Goal: Task Accomplishment & Management: Use online tool/utility

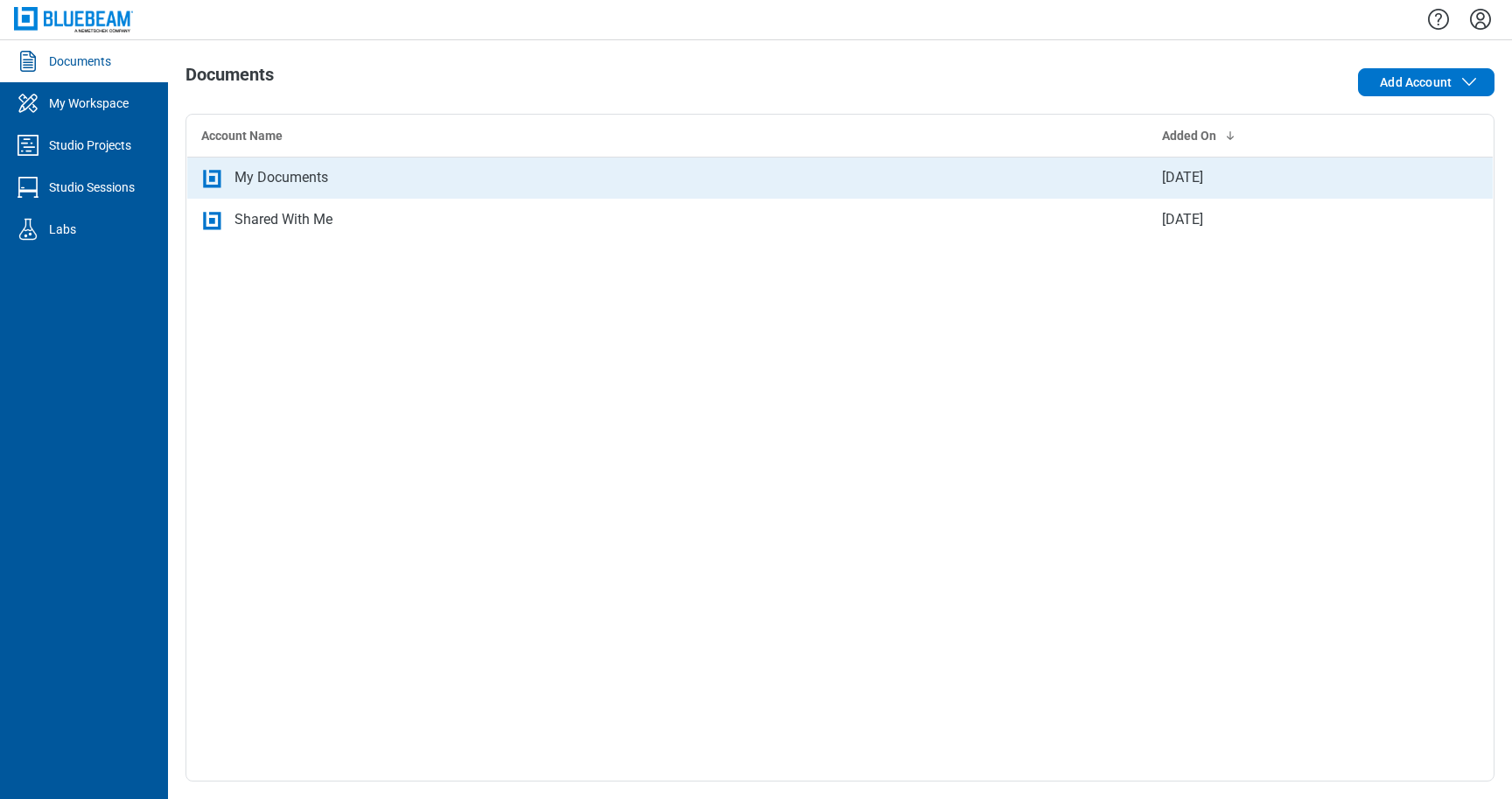
click at [270, 172] on div "My Documents" at bounding box center [281, 177] width 94 height 21
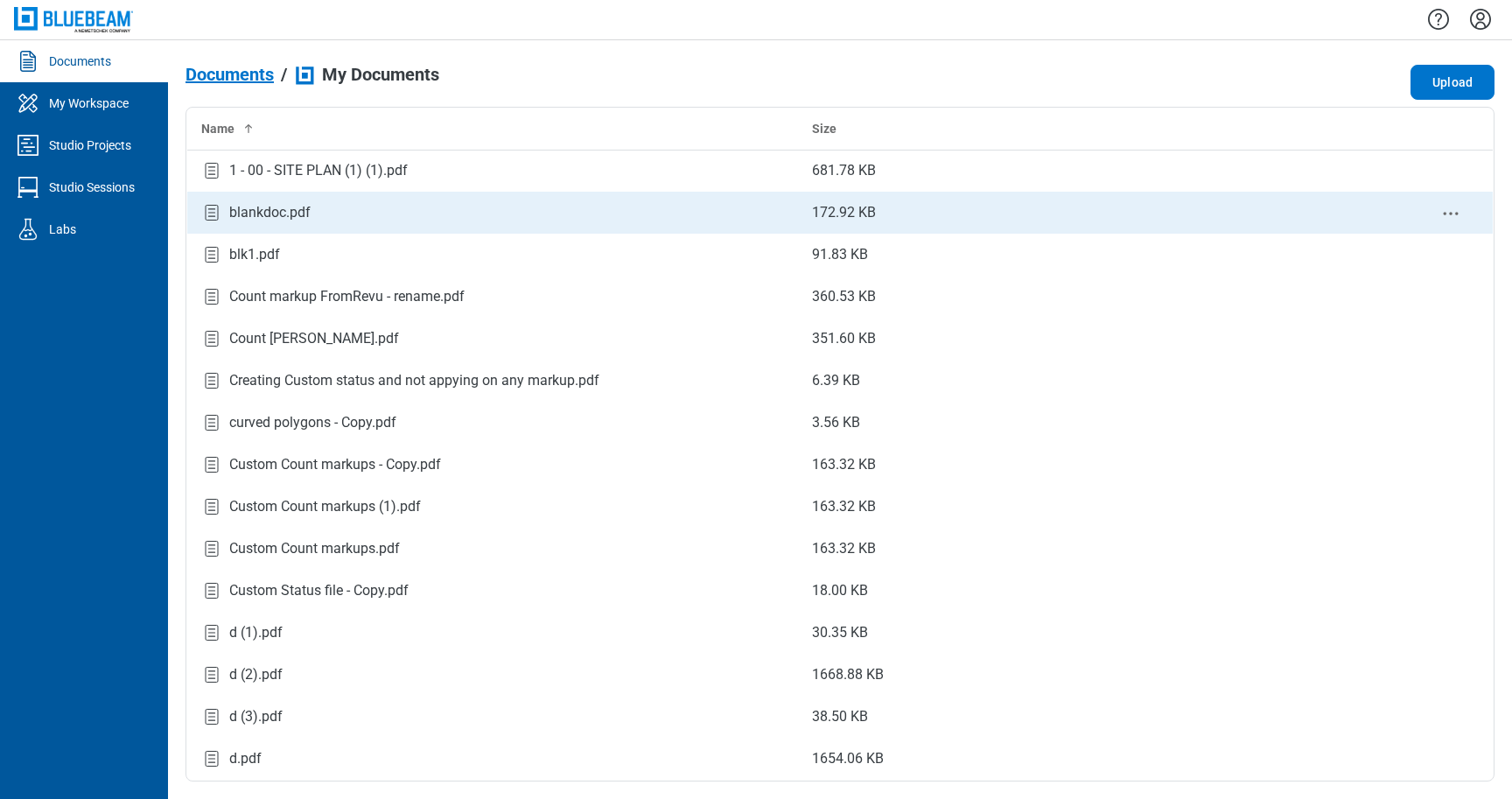
click at [233, 222] on div "blankdoc.pdf" at bounding box center [270, 212] width 81 height 21
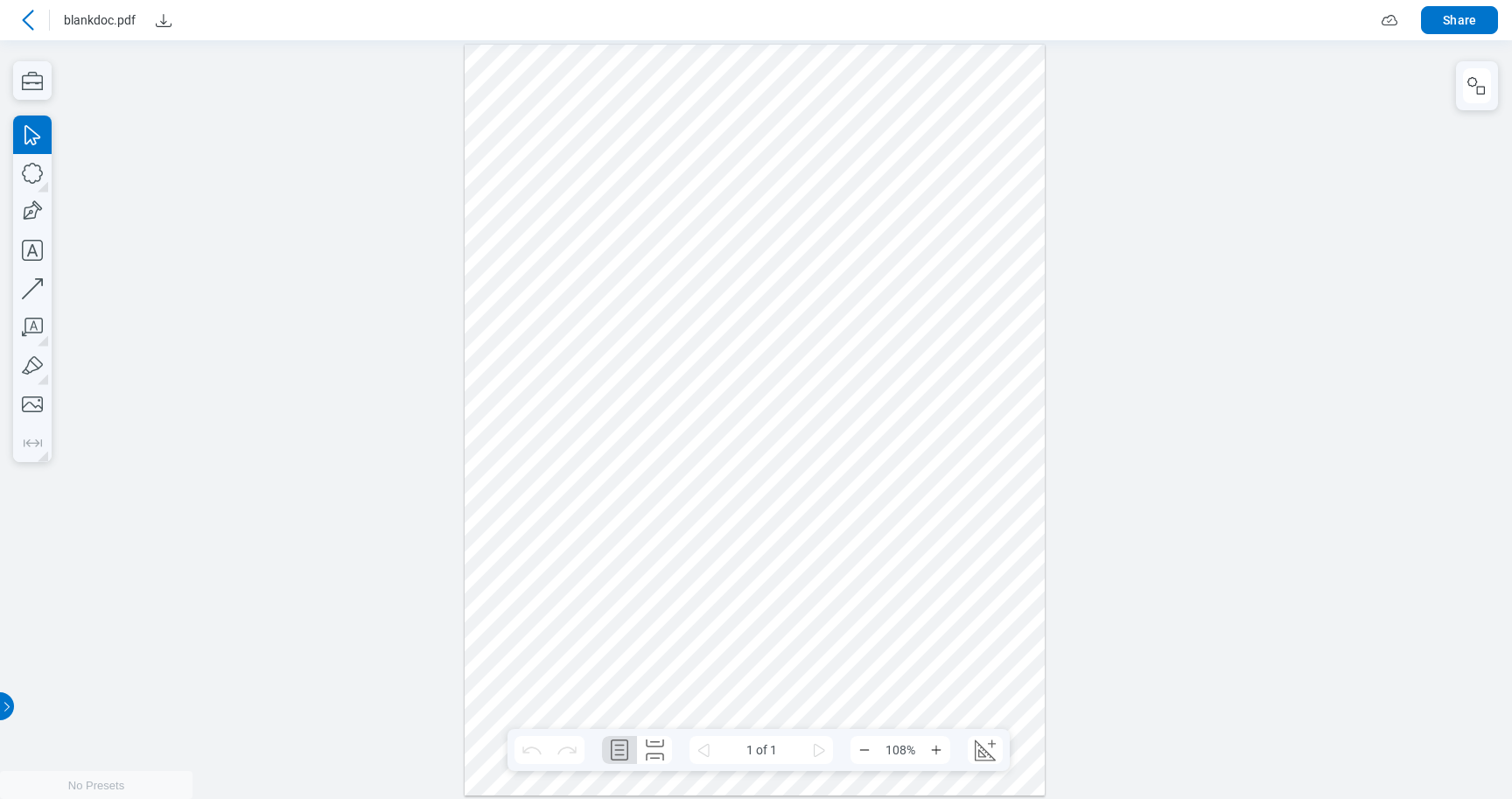
click at [941, 629] on div at bounding box center [754, 418] width 580 height 750
drag, startPoint x: 941, startPoint y: 629, endPoint x: 950, endPoint y: 638, distance: 12.7
click at [950, 639] on div at bounding box center [754, 418] width 580 height 750
click at [38, 88] on icon "button" at bounding box center [32, 80] width 39 height 39
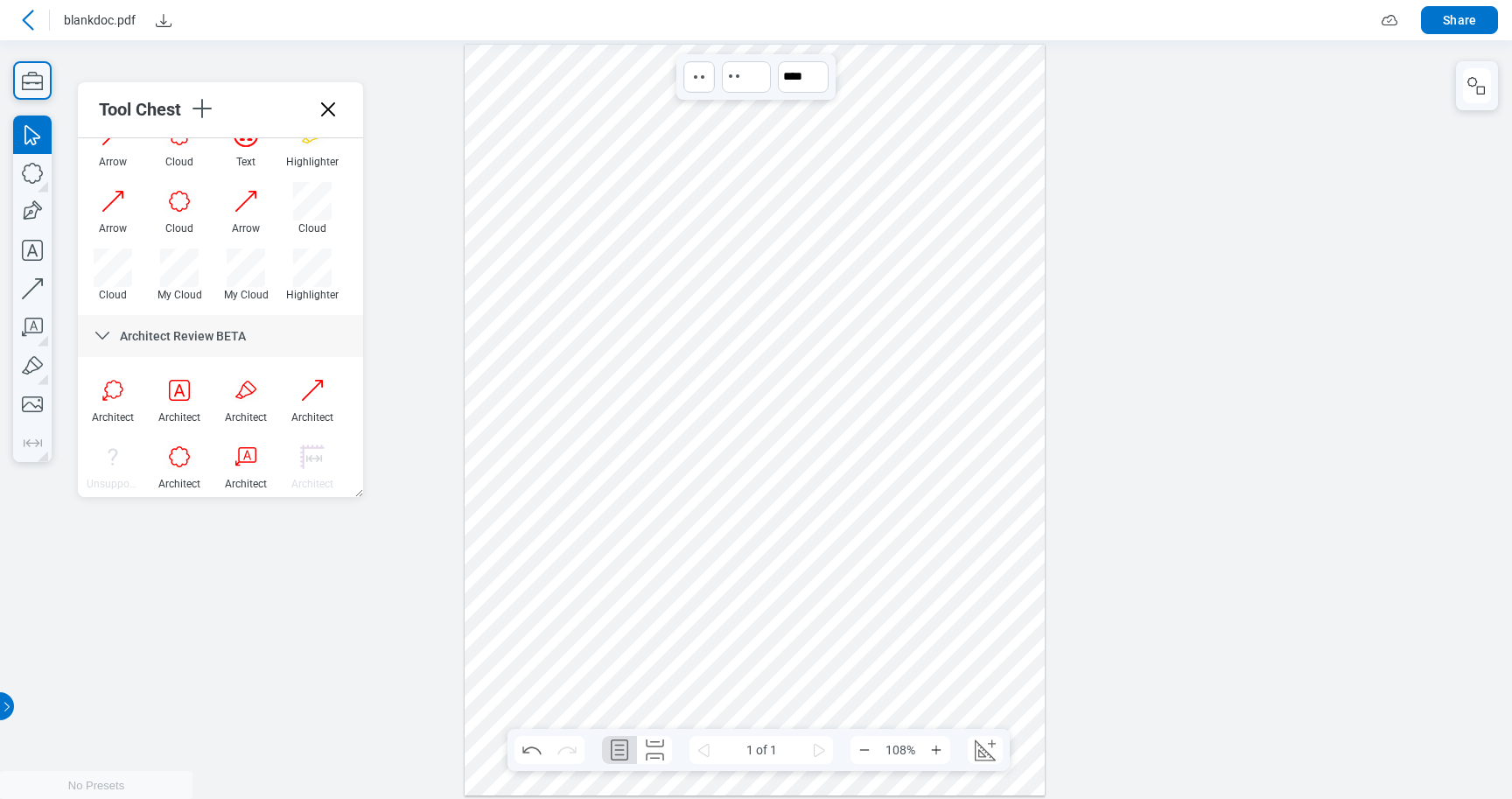
scroll to position [614, 0]
click at [325, 290] on div "Highlighter" at bounding box center [312, 290] width 53 height 12
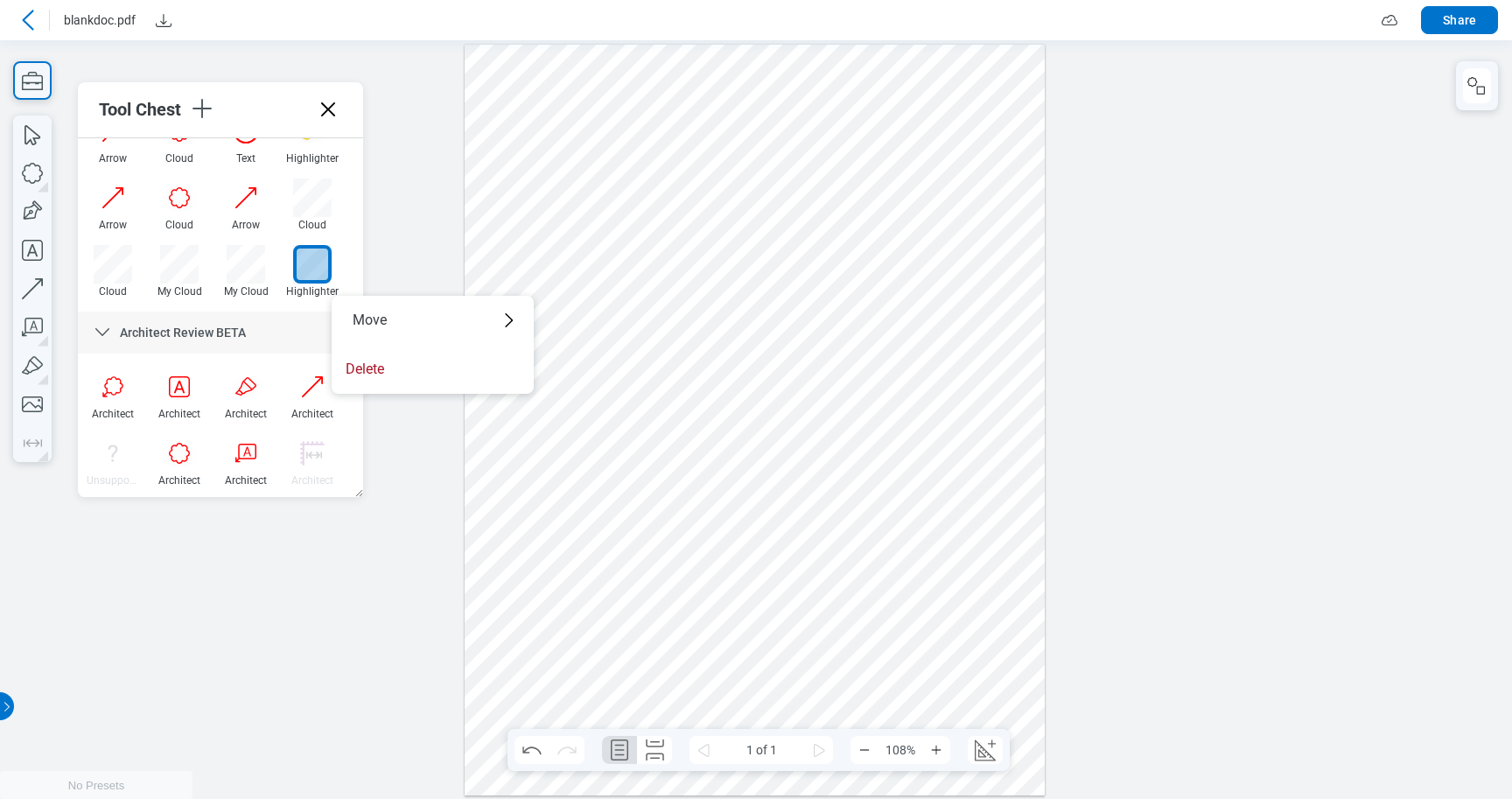
click at [321, 295] on div "Highlighter" at bounding box center [312, 290] width 53 height 12
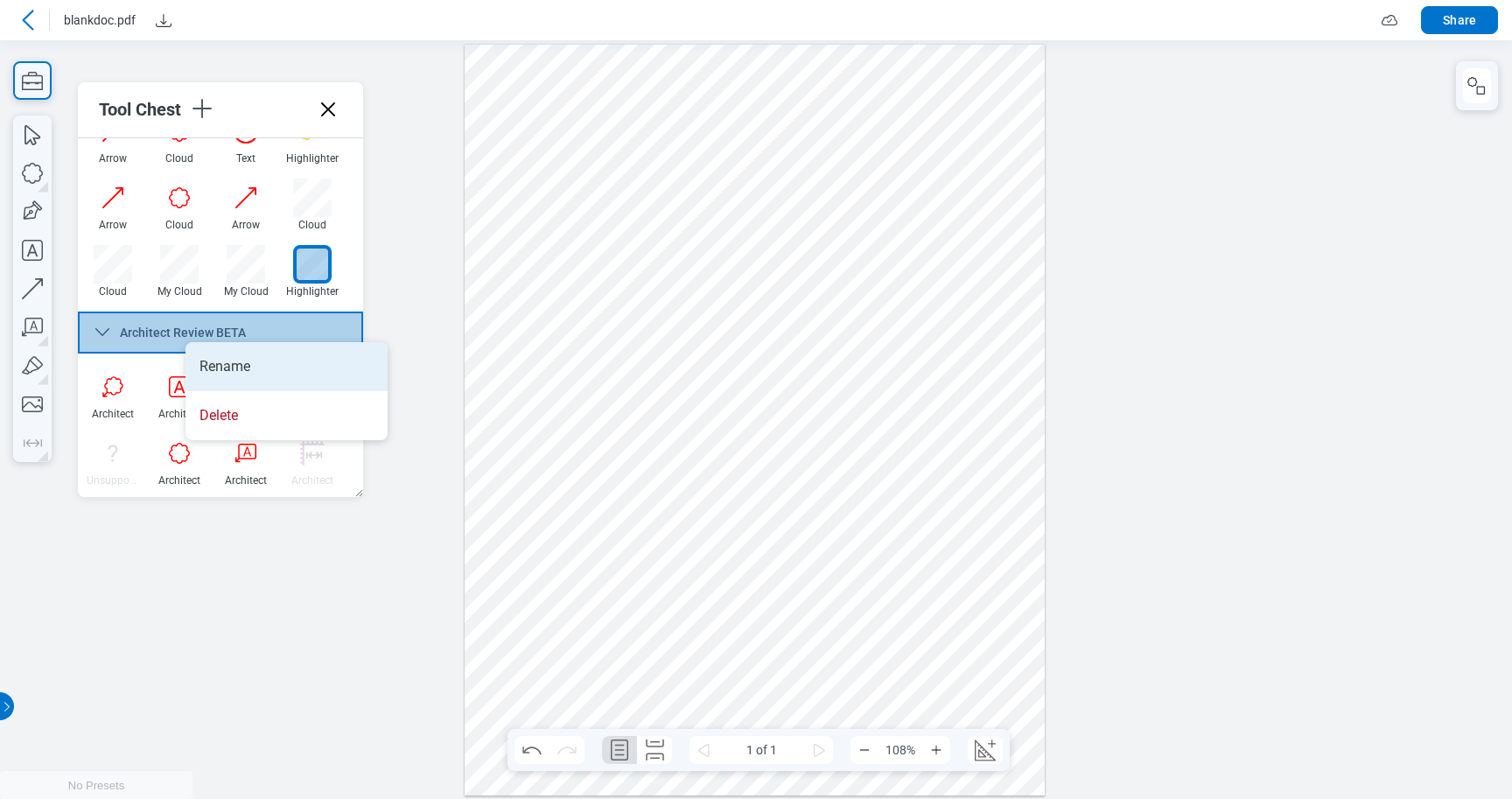
click at [210, 367] on li "Rename" at bounding box center [286, 366] width 202 height 49
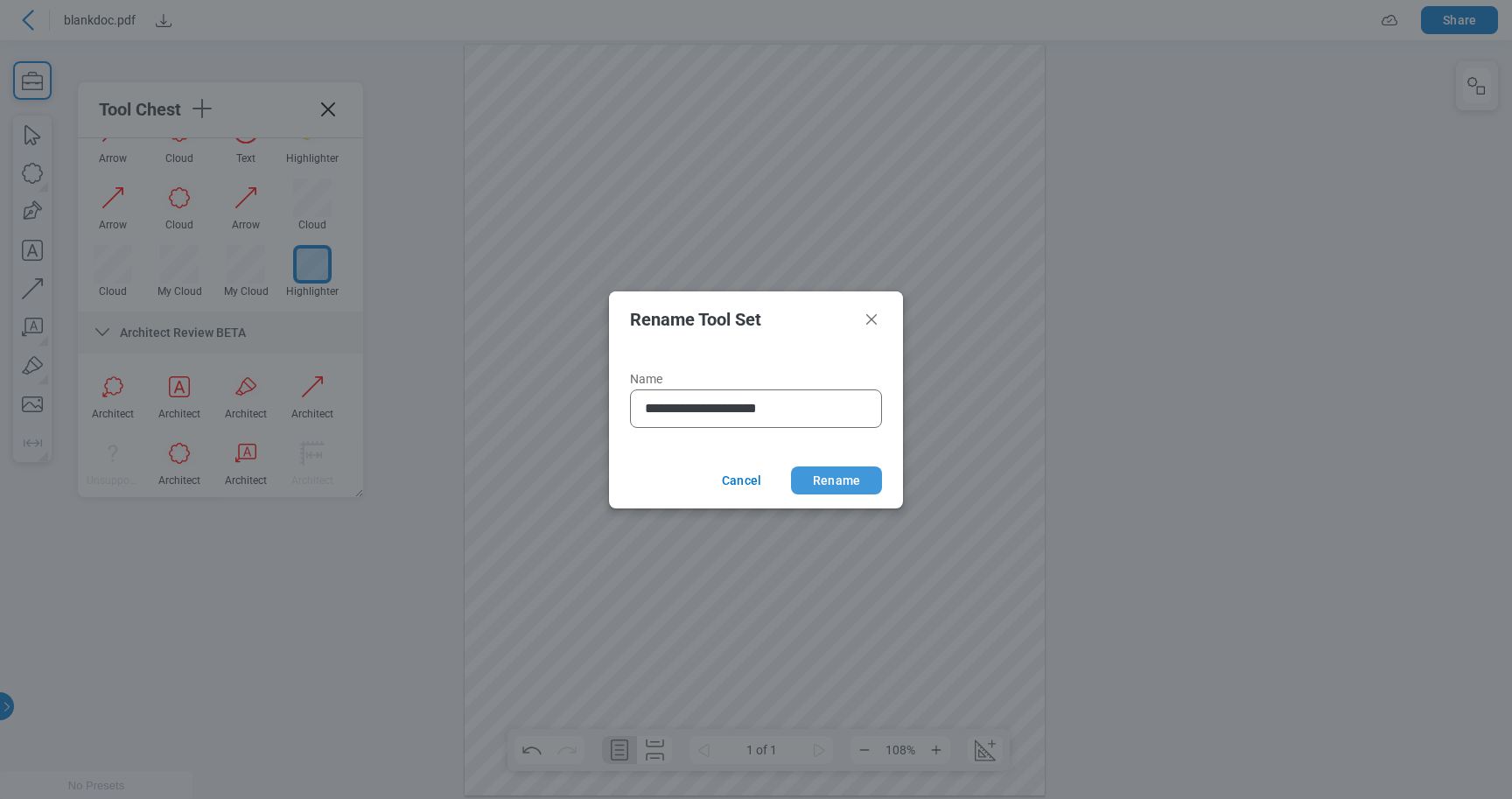
type input "**********"
click at [848, 474] on button "Rename" at bounding box center [836, 480] width 91 height 28
